Goal: Task Accomplishment & Management: Manage account settings

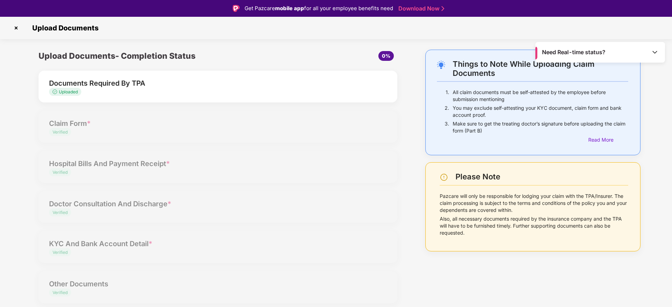
scroll to position [17, 0]
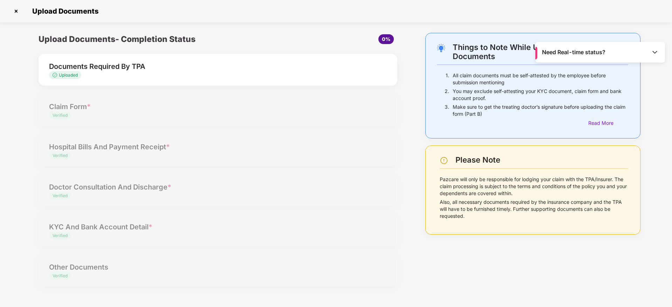
drag, startPoint x: 14, startPoint y: 19, endPoint x: 15, endPoint y: 4, distance: 14.8
click at [15, 4] on div "Upload Documents" at bounding box center [336, 11] width 672 height 22
click at [18, 8] on img at bounding box center [16, 11] width 11 height 11
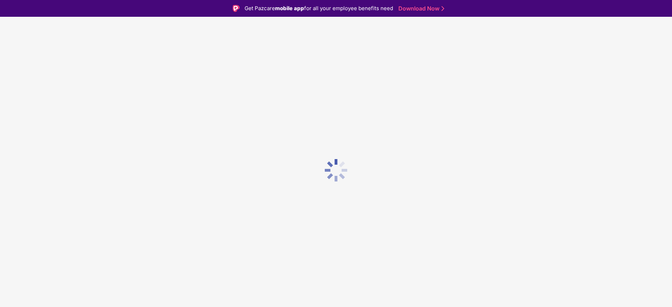
scroll to position [17, 0]
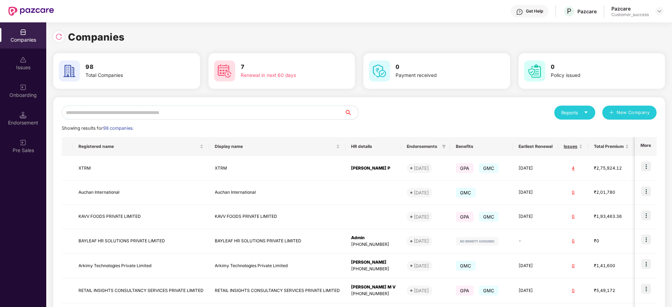
click at [139, 111] on input "text" at bounding box center [203, 113] width 283 height 14
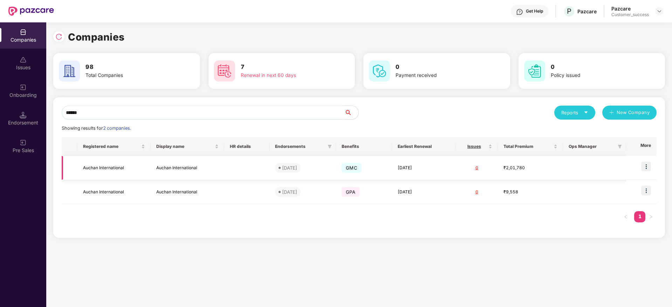
type input "******"
click at [648, 168] on img at bounding box center [646, 167] width 10 height 10
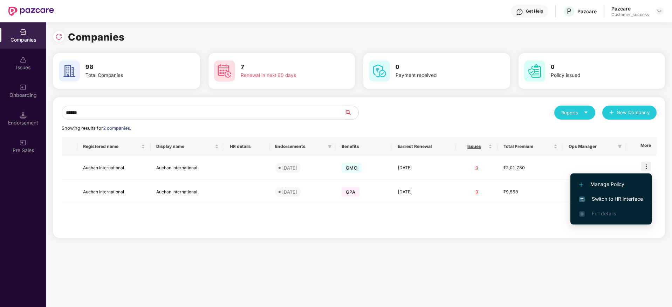
click at [614, 199] on span "Switch to HR interface" at bounding box center [611, 199] width 64 height 8
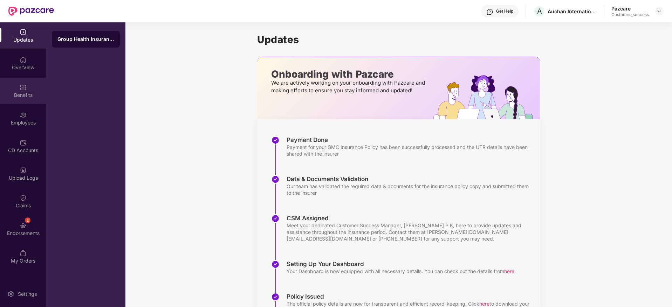
click at [30, 88] on div "Benefits" at bounding box center [23, 91] width 46 height 26
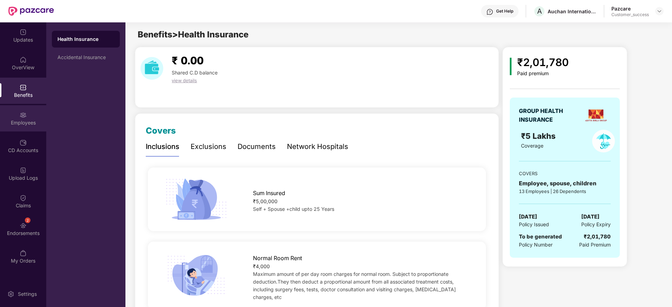
click at [31, 125] on div "Employees" at bounding box center [23, 122] width 46 height 7
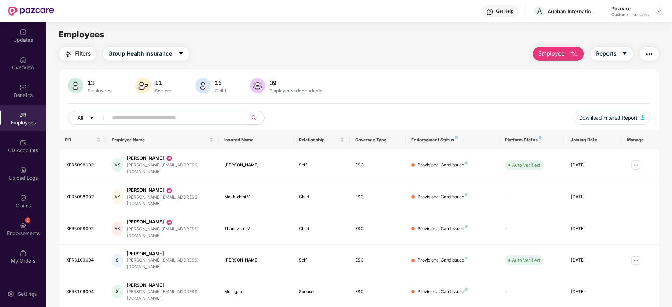
click at [112, 117] on input "text" at bounding box center [175, 118] width 126 height 11
click at [637, 160] on img at bounding box center [635, 165] width 11 height 11
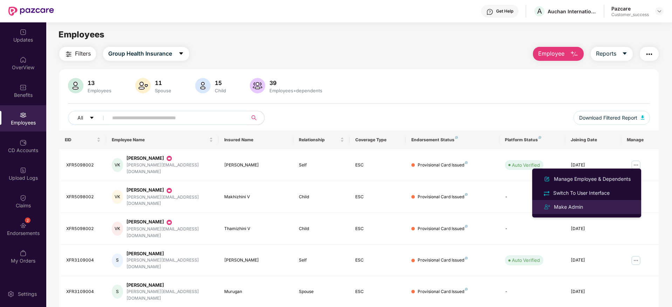
click at [583, 209] on div "Make Admin" at bounding box center [568, 207] width 32 height 8
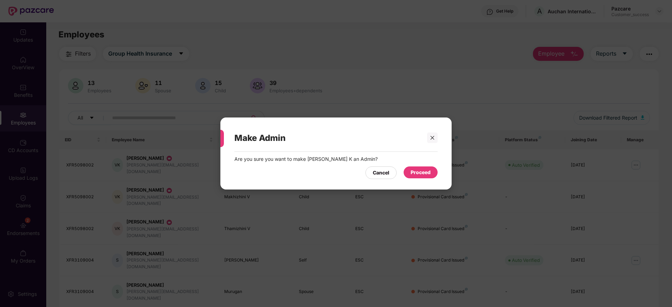
click at [417, 173] on div "Proceed" at bounding box center [420, 173] width 20 height 8
